Goal: Use online tool/utility

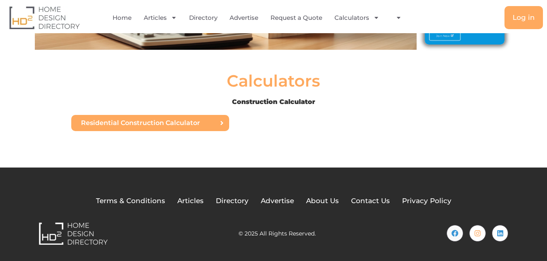
click at [161, 123] on span "Residential Construction Calculator" at bounding box center [140, 123] width 119 height 6
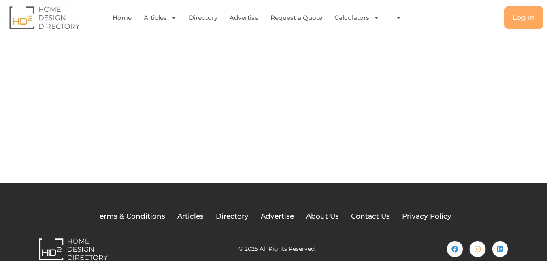
scroll to position [83, 0]
